Goal: Browse casually: Explore the website without a specific task or goal

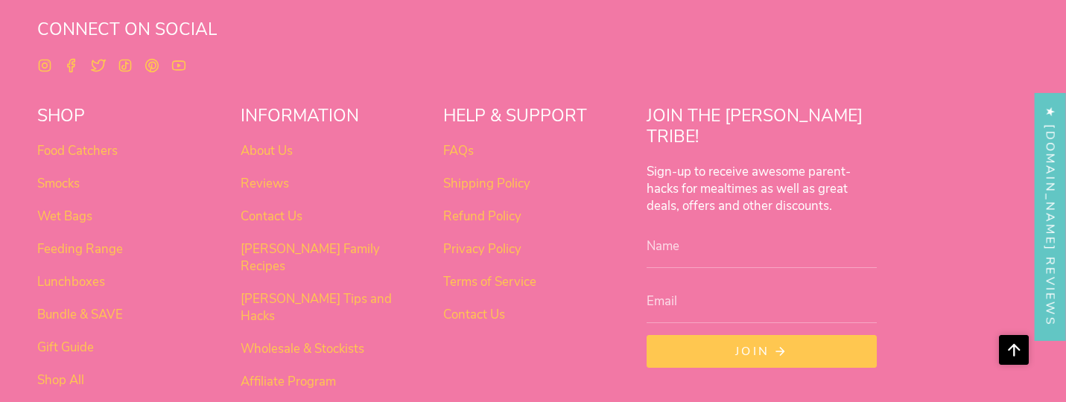
scroll to position [1170, 0]
